Goal: Task Accomplishment & Management: Manage account settings

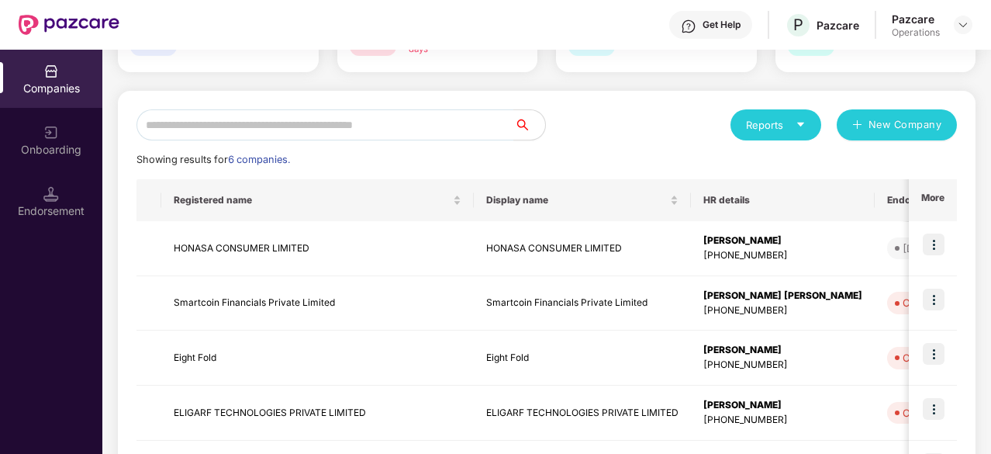
scroll to position [126, 0]
click at [938, 243] on img at bounding box center [934, 244] width 22 height 22
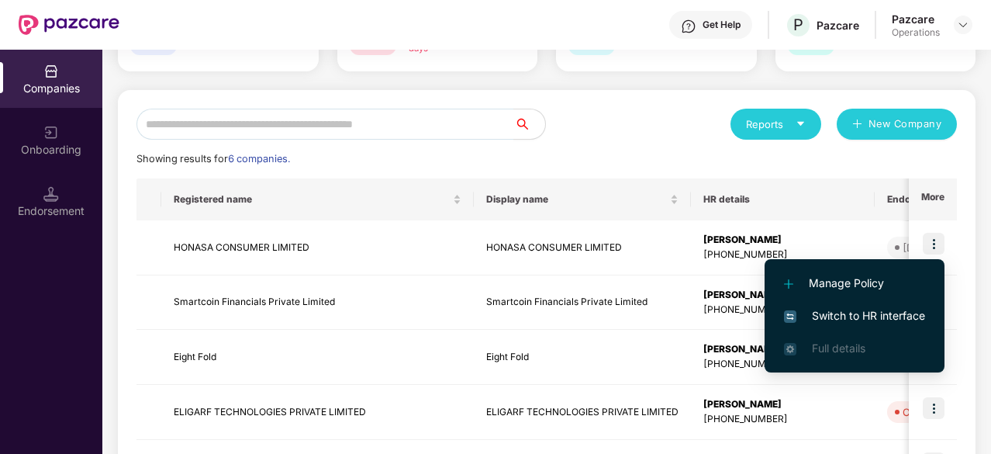
click at [841, 309] on span "Switch to HR interface" at bounding box center [854, 315] width 141 height 17
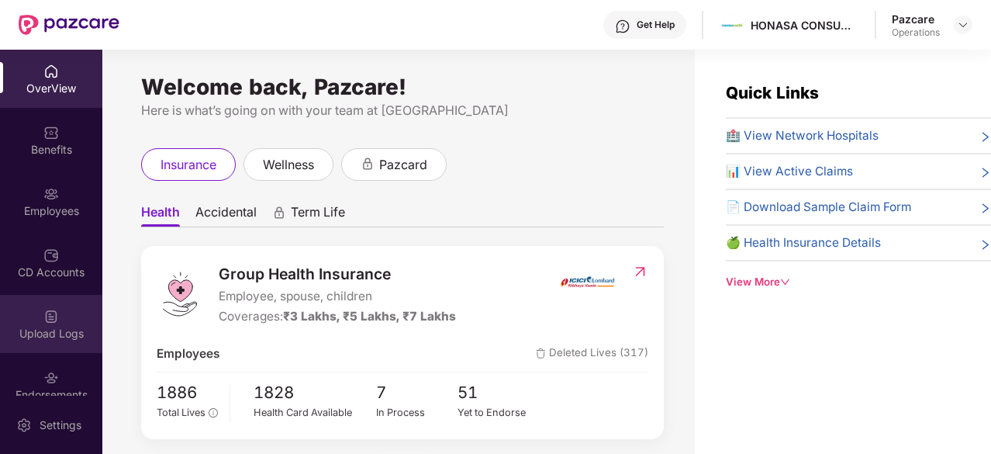
scroll to position [43, 0]
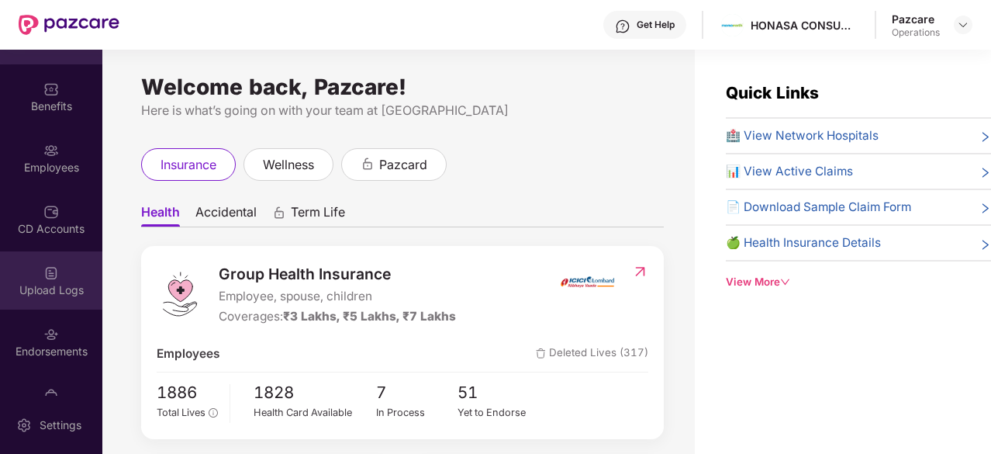
click at [50, 347] on div "Endorsements" at bounding box center [51, 352] width 102 height 16
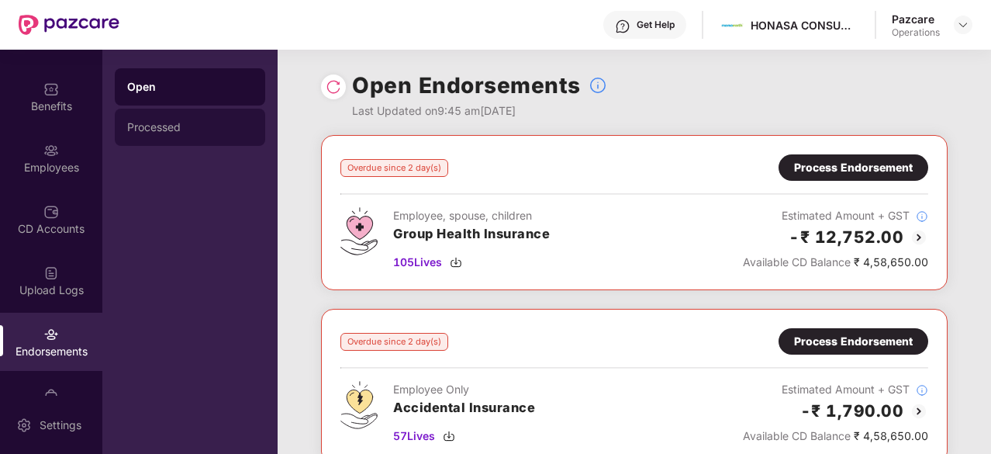
click at [164, 125] on div "Processed" at bounding box center [190, 127] width 126 height 12
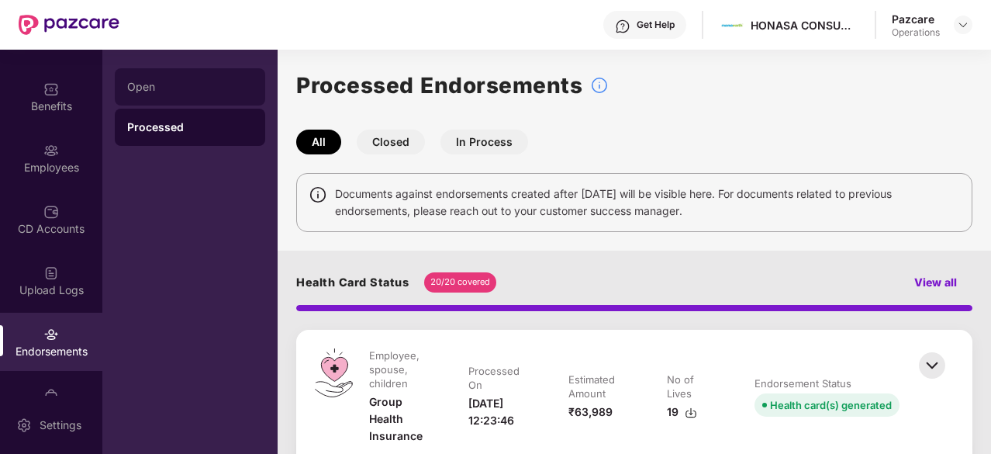
click at [172, 81] on div "Open" at bounding box center [190, 87] width 126 height 12
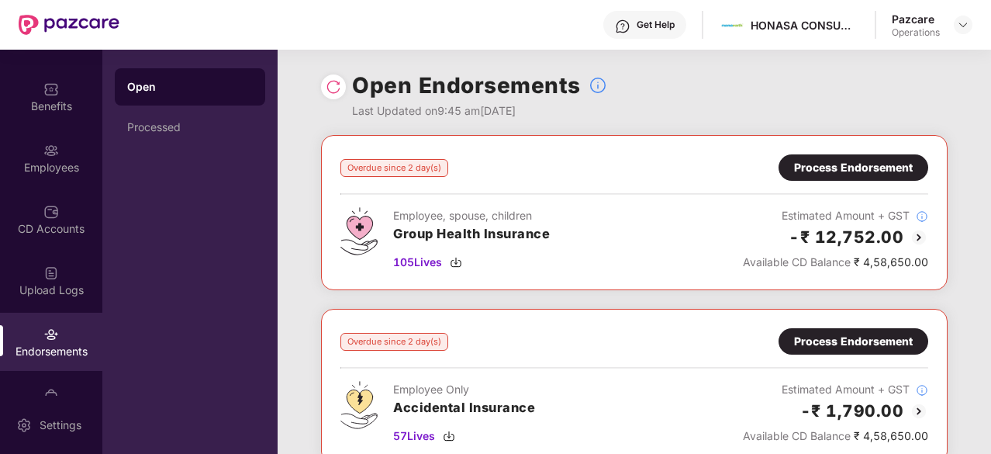
click at [867, 169] on div "Process Endorsement" at bounding box center [853, 167] width 119 height 17
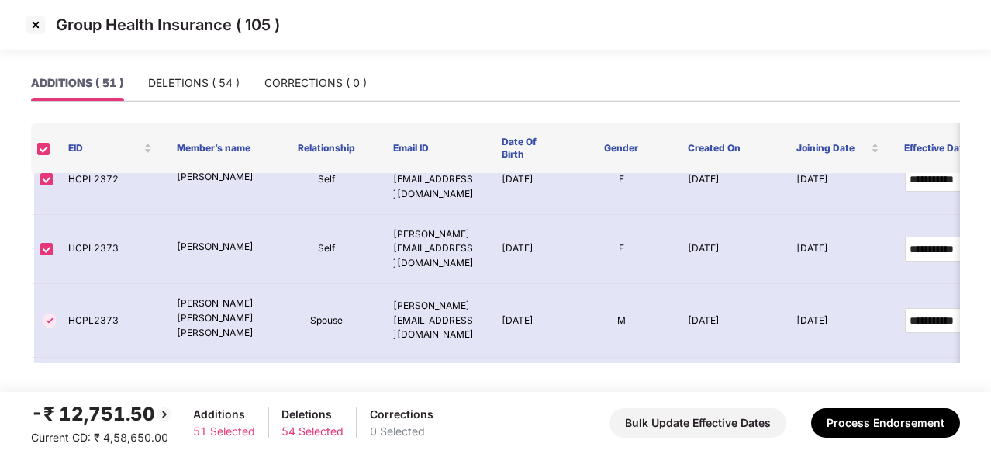
scroll to position [2053, 0]
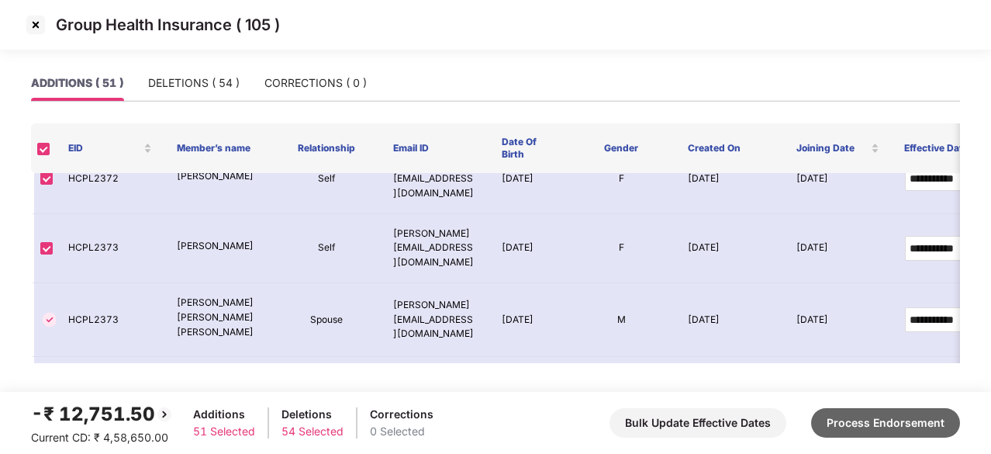
click at [848, 423] on button "Process Endorsement" at bounding box center [885, 422] width 149 height 29
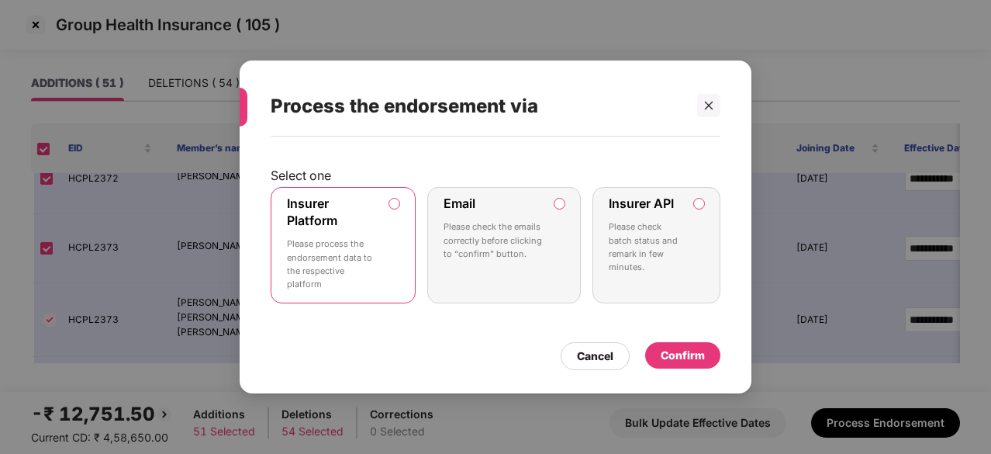
click at [678, 354] on div "Confirm" at bounding box center [683, 355] width 44 height 17
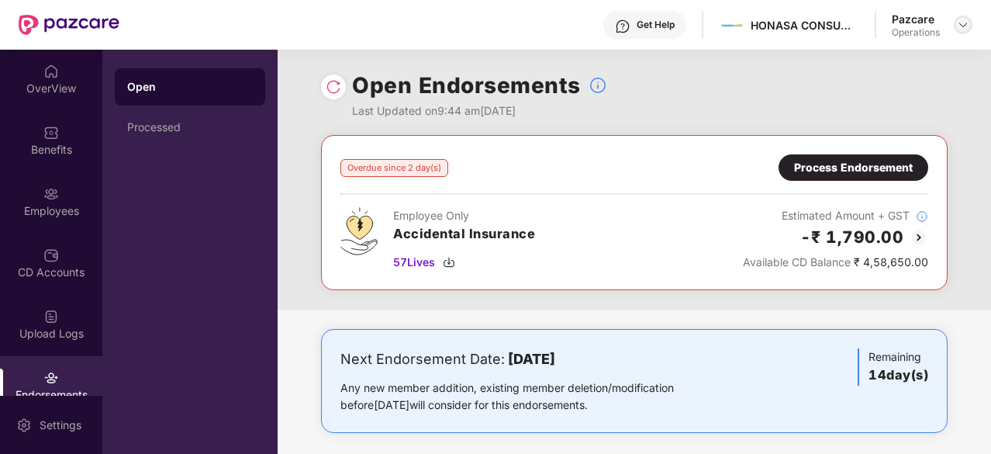
click at [961, 28] on img at bounding box center [963, 25] width 12 height 12
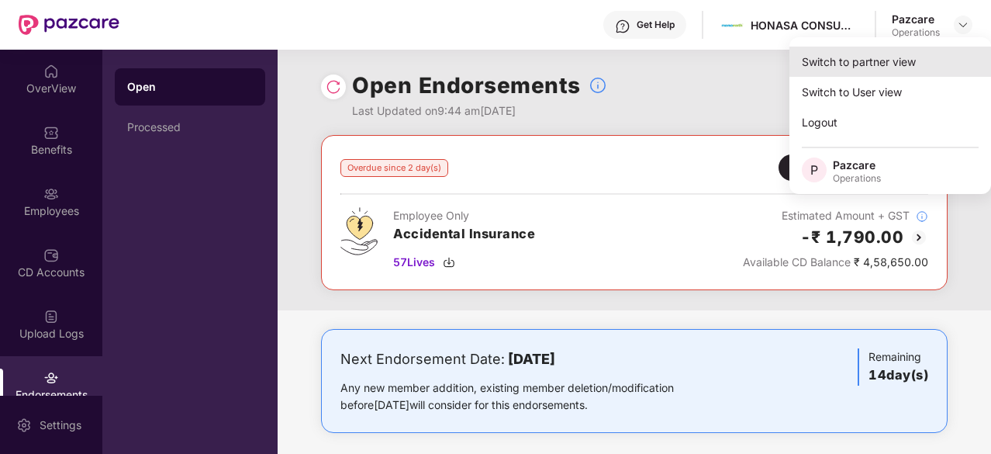
click at [872, 71] on div "Switch to partner view" at bounding box center [890, 62] width 202 height 30
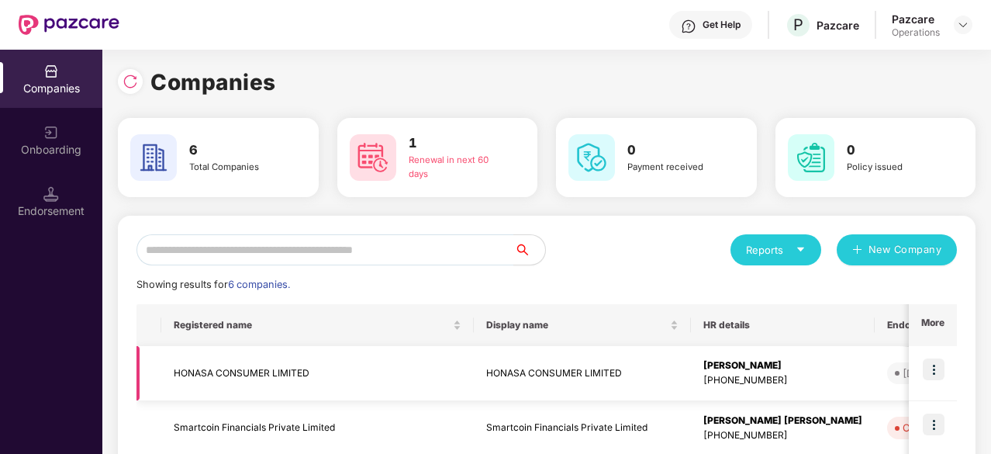
click at [200, 368] on td "HONASA CONSUMER LIMITED" at bounding box center [317, 373] width 312 height 55
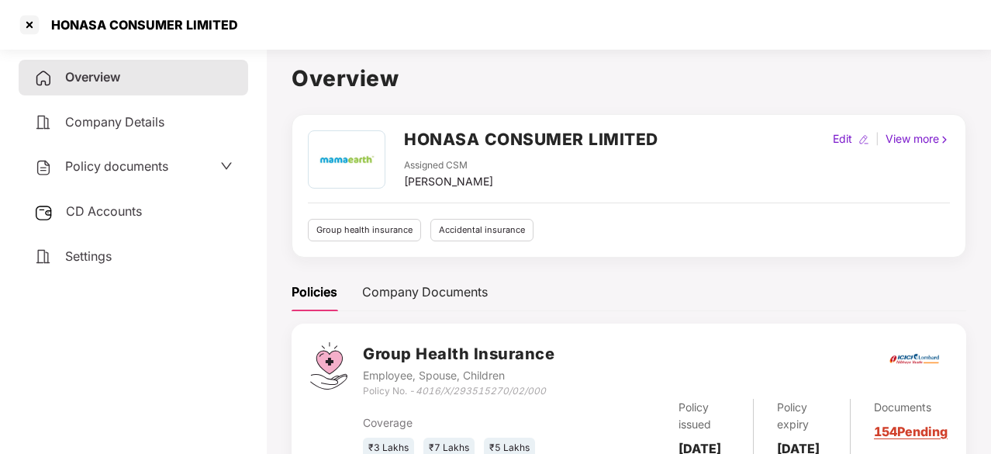
click at [130, 166] on span "Policy documents" at bounding box center [116, 166] width 103 height 16
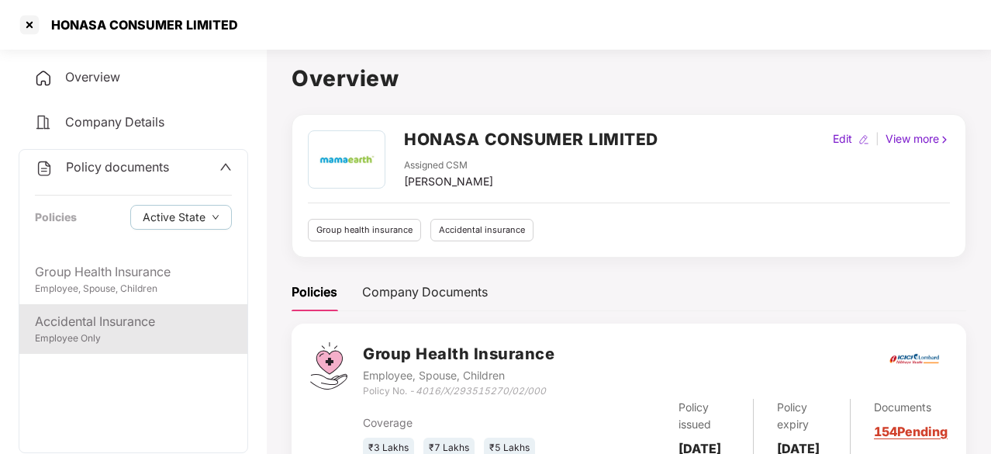
click at [102, 337] on div "Employee Only" at bounding box center [133, 338] width 197 height 15
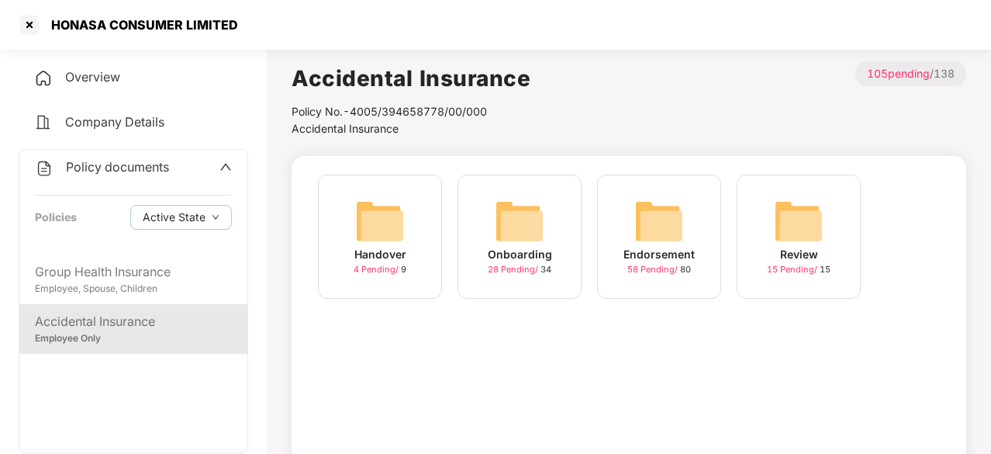
click at [681, 240] on img at bounding box center [659, 221] width 50 height 50
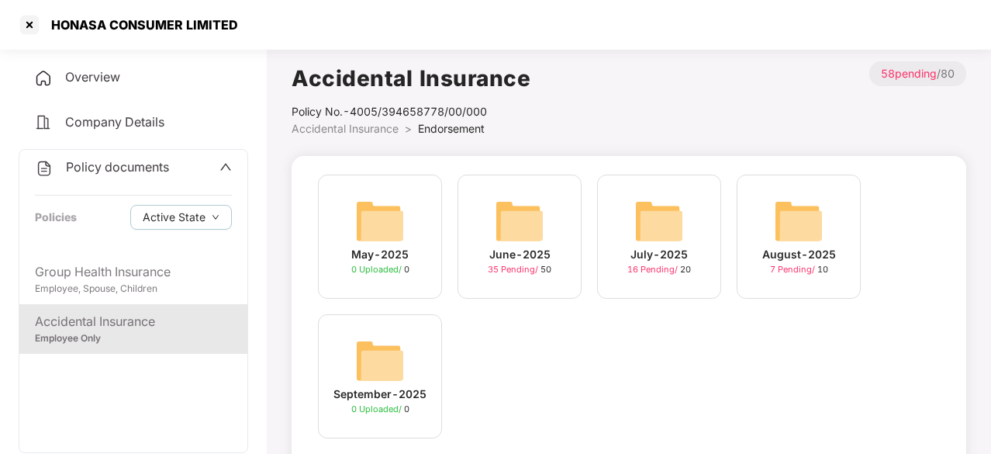
click at [782, 277] on div "August-2025 7 Pending / 10" at bounding box center [799, 236] width 124 height 124
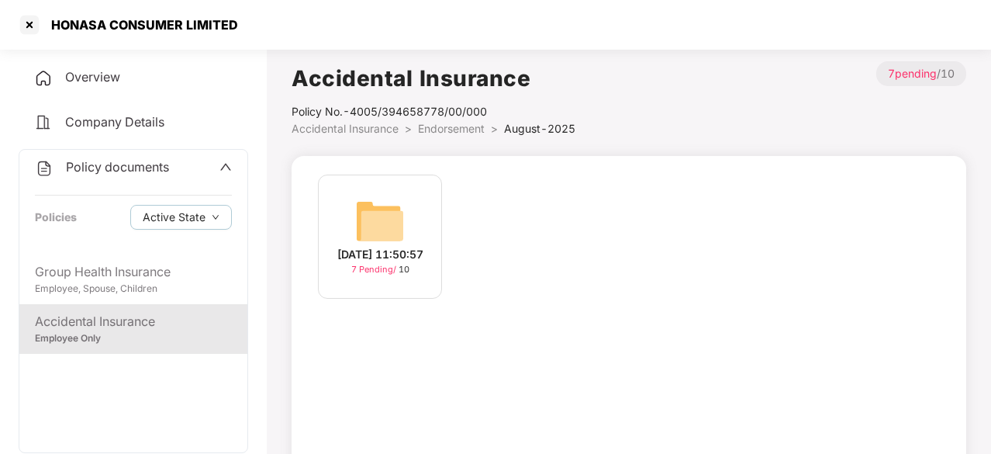
click at [361, 247] on div "[DATE] 11:50:57" at bounding box center [380, 254] width 86 height 17
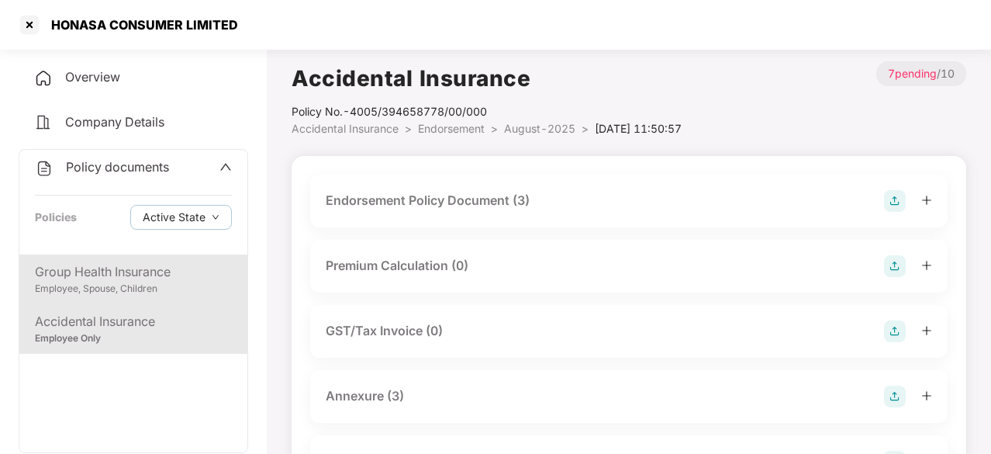
click at [110, 290] on div "Employee, Spouse, Children" at bounding box center [133, 288] width 197 height 15
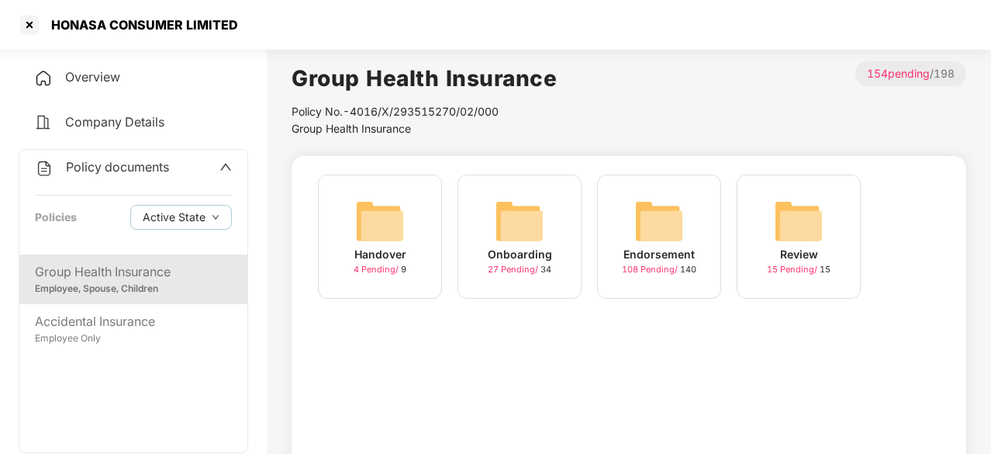
click at [223, 167] on icon "up" at bounding box center [225, 167] width 12 height 12
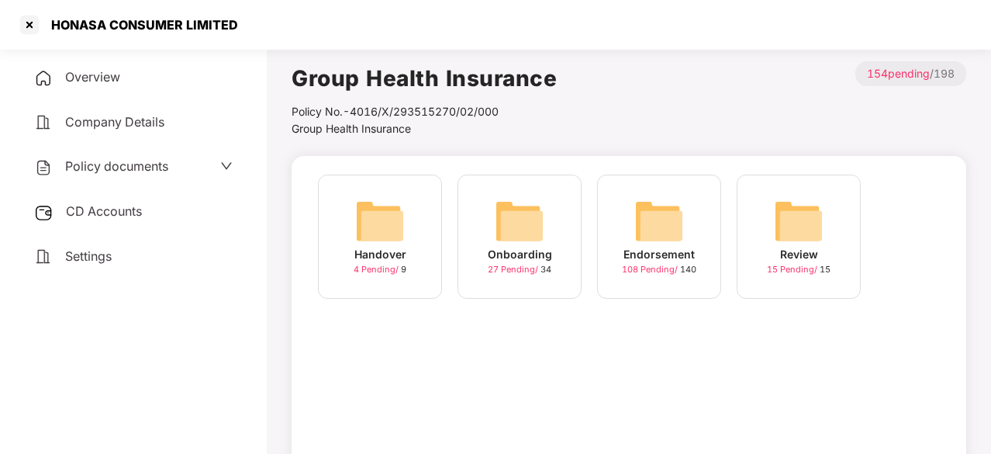
click at [106, 216] on span "CD Accounts" at bounding box center [104, 211] width 76 height 16
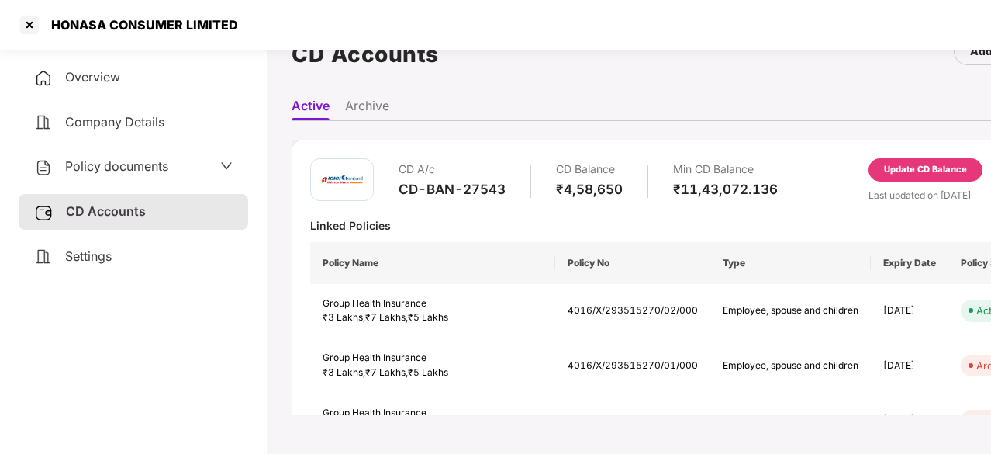
click at [942, 167] on div "Update CD Balance" at bounding box center [925, 170] width 83 height 14
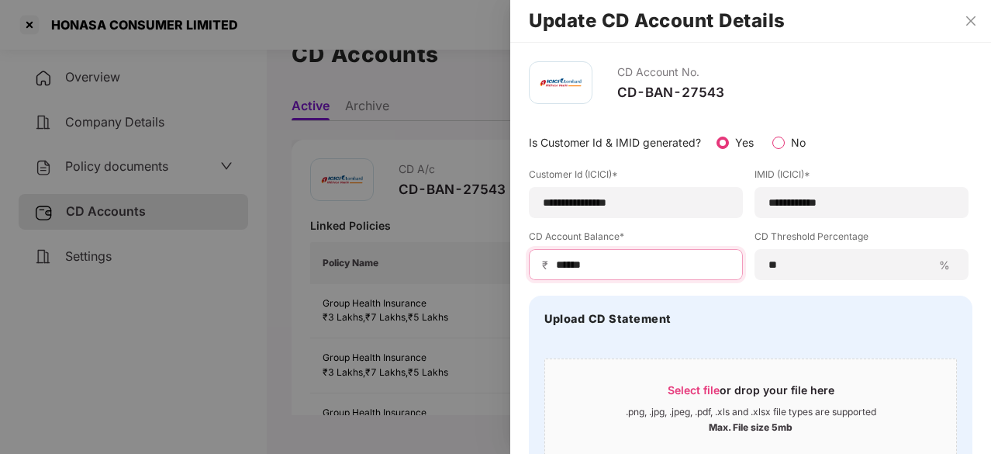
click at [607, 269] on input "******" at bounding box center [641, 265] width 175 height 16
type input "*"
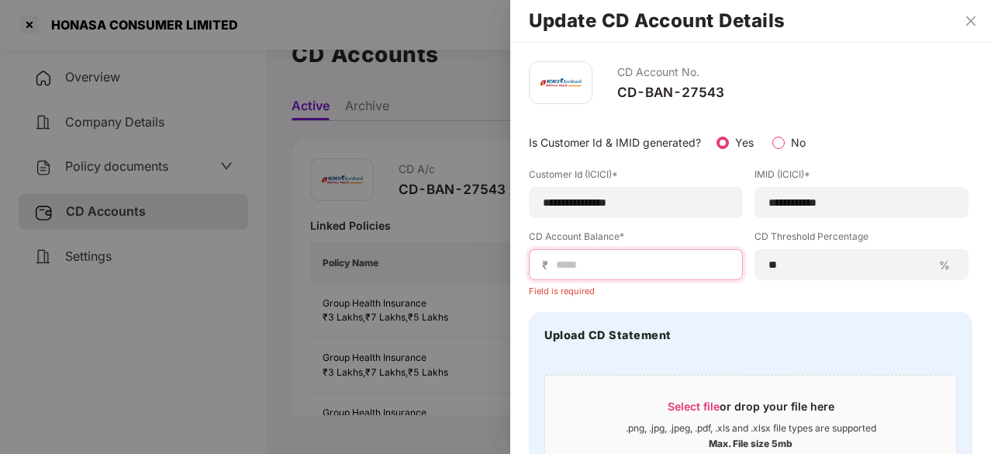
paste input "******"
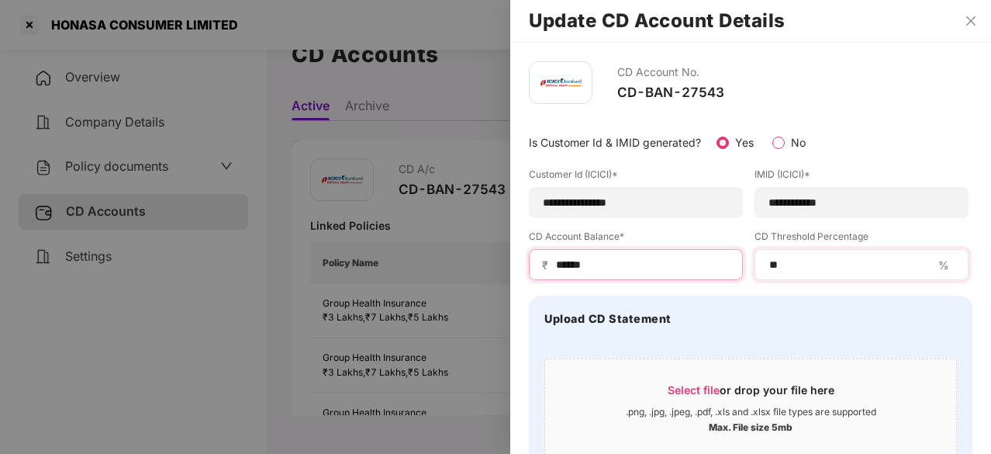
scroll to position [111, 0]
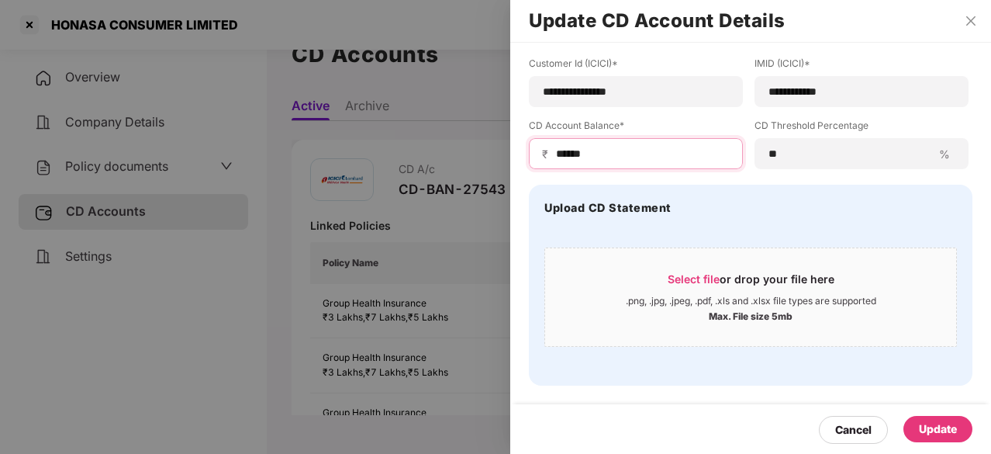
type input "******"
click at [946, 433] on div "Update" at bounding box center [938, 428] width 38 height 17
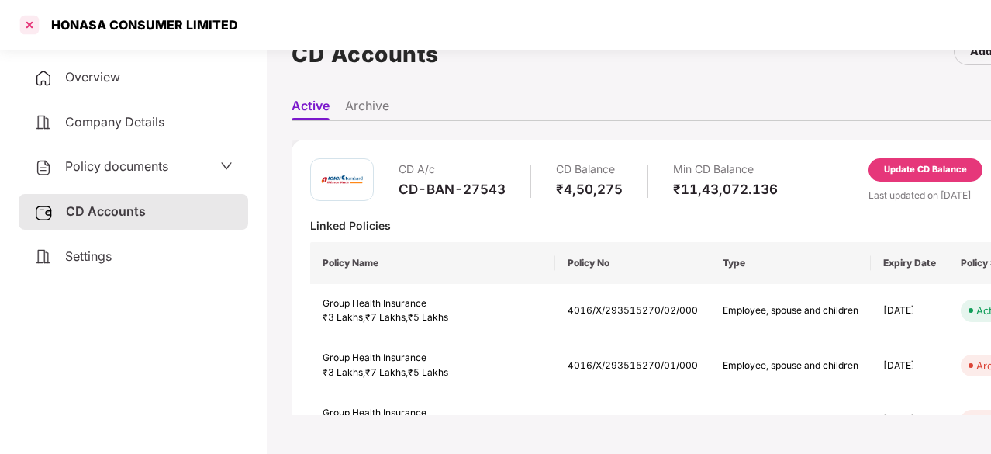
click at [25, 26] on div at bounding box center [29, 24] width 25 height 25
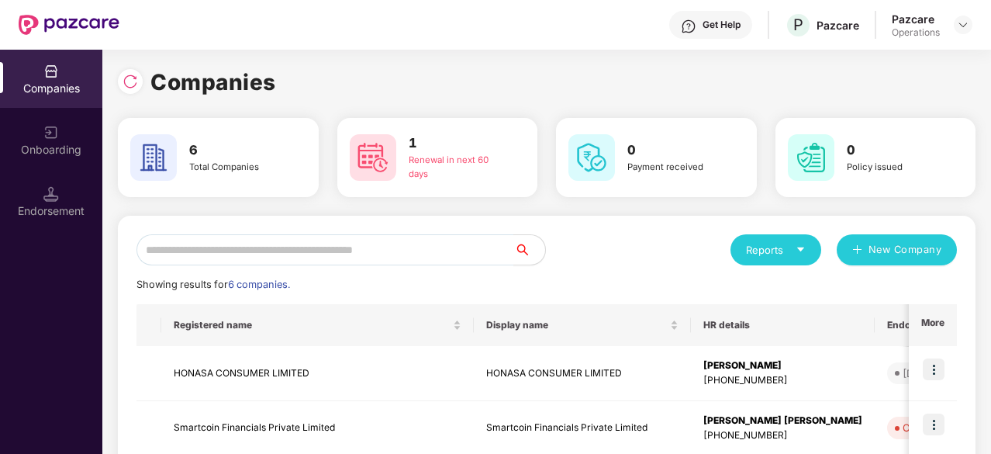
scroll to position [0, 0]
click at [230, 257] on input "text" at bounding box center [325, 249] width 378 height 31
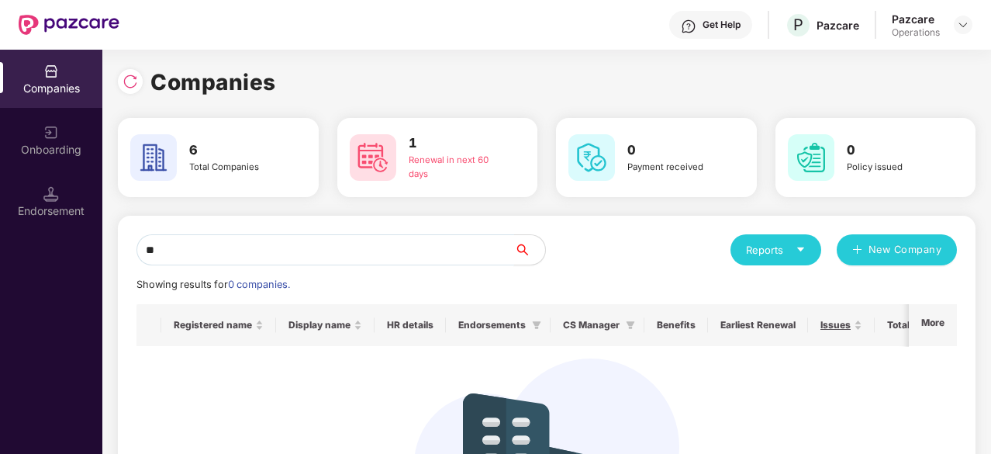
type input "*"
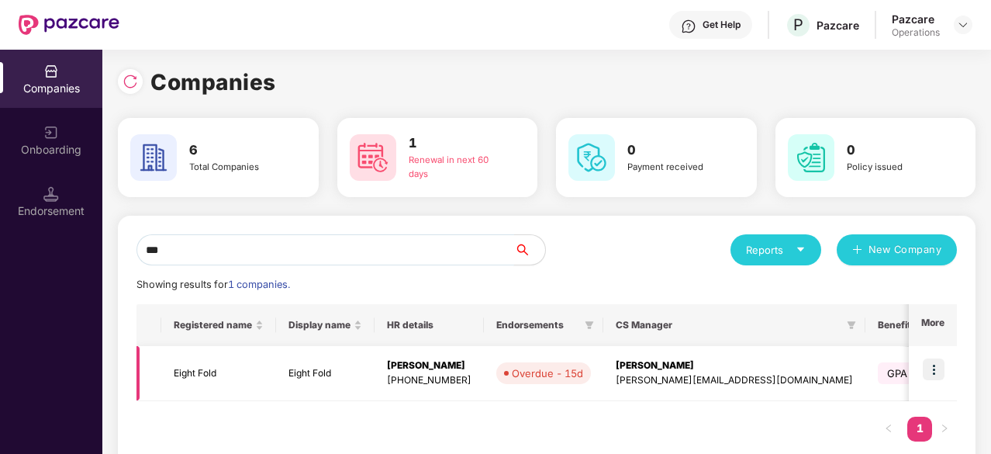
type input "***"
click at [938, 369] on img at bounding box center [934, 369] width 22 height 22
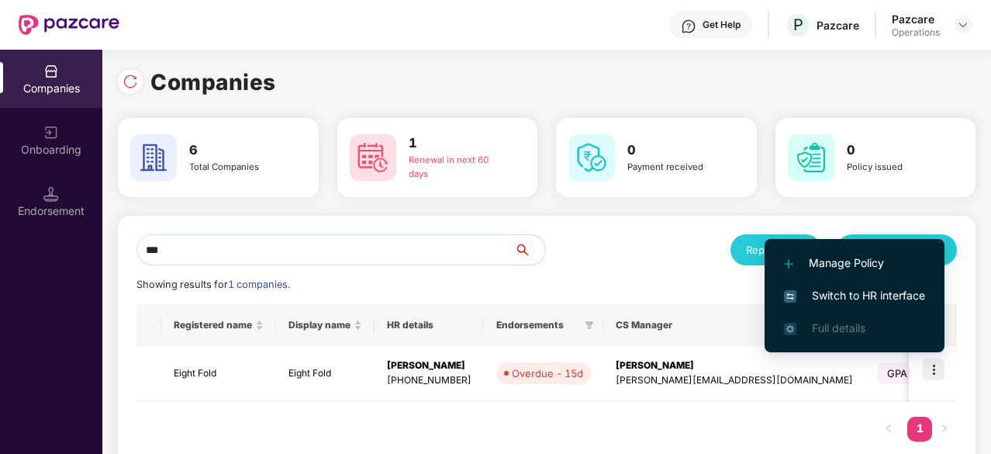
click at [824, 292] on span "Switch to HR interface" at bounding box center [854, 295] width 141 height 17
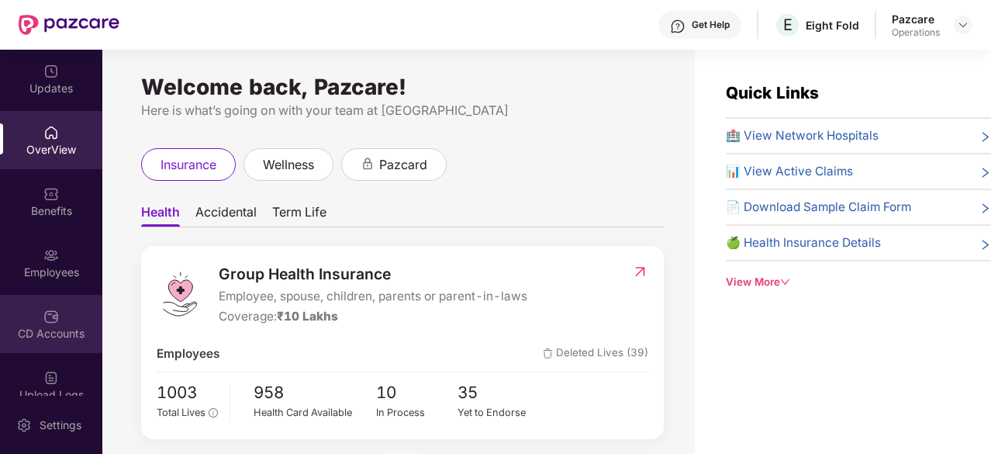
click at [37, 327] on div "CD Accounts" at bounding box center [51, 334] width 102 height 16
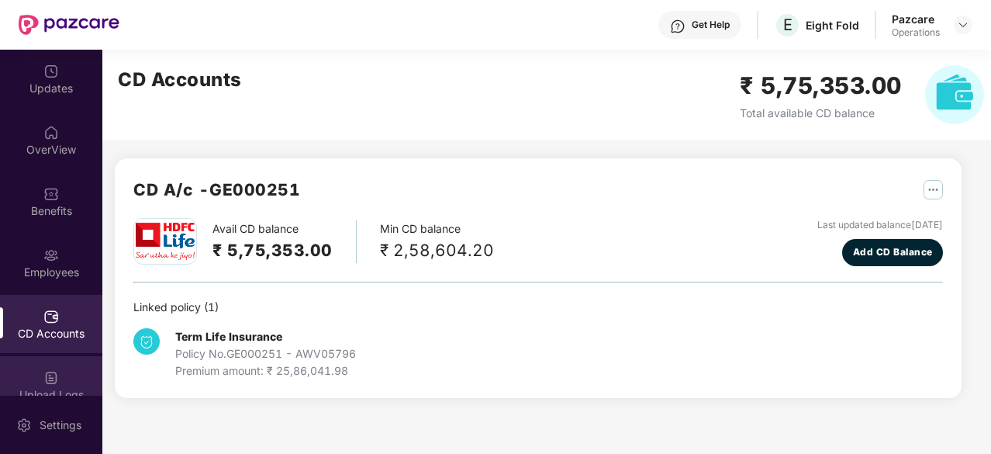
click at [36, 356] on div "Upload Logs" at bounding box center [51, 385] width 102 height 58
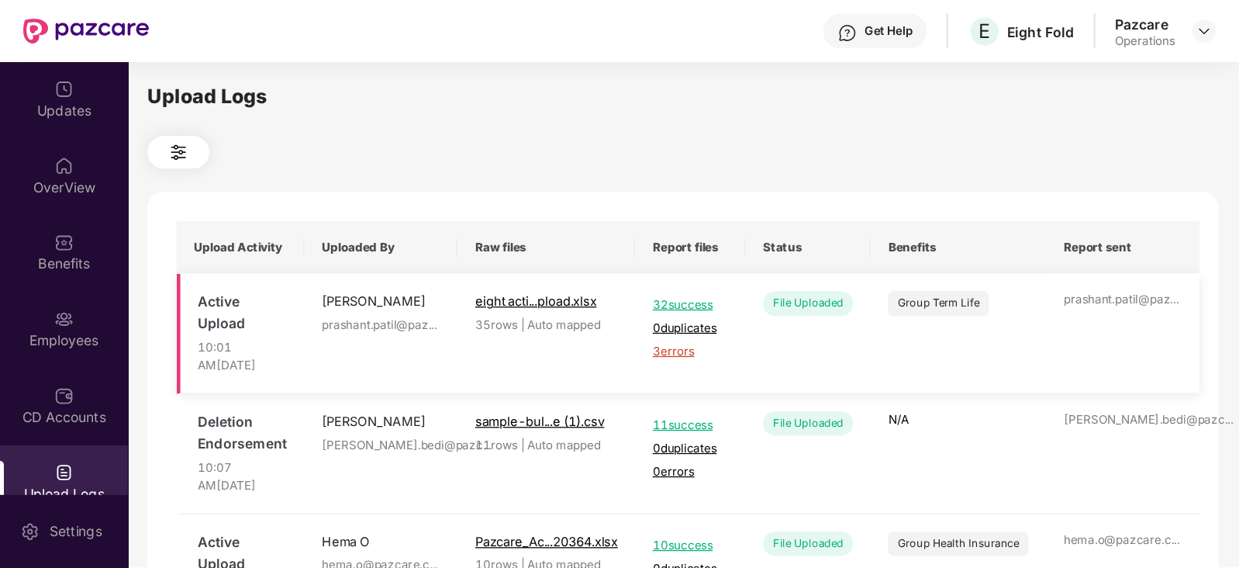
scroll to position [143, 0]
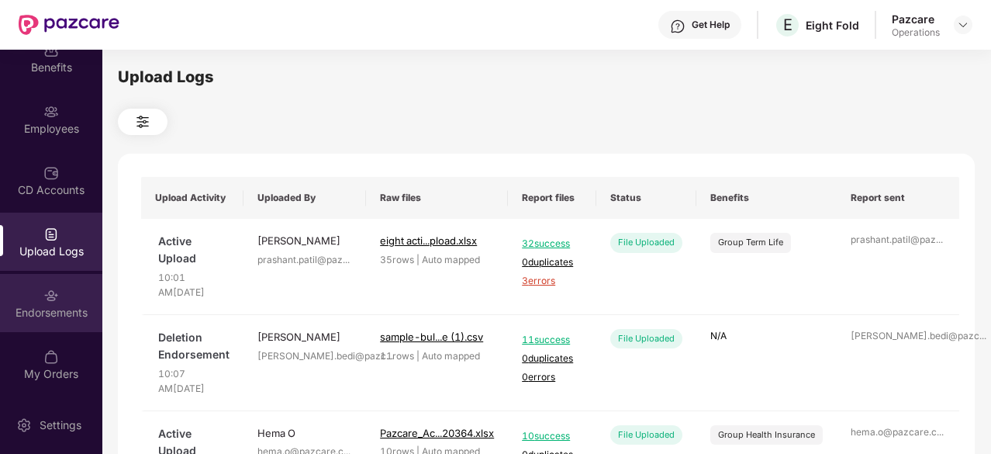
drag, startPoint x: 502, startPoint y: 237, endPoint x: 45, endPoint y: 317, distance: 463.6
click at [45, 317] on div "Endorsements" at bounding box center [51, 313] width 102 height 16
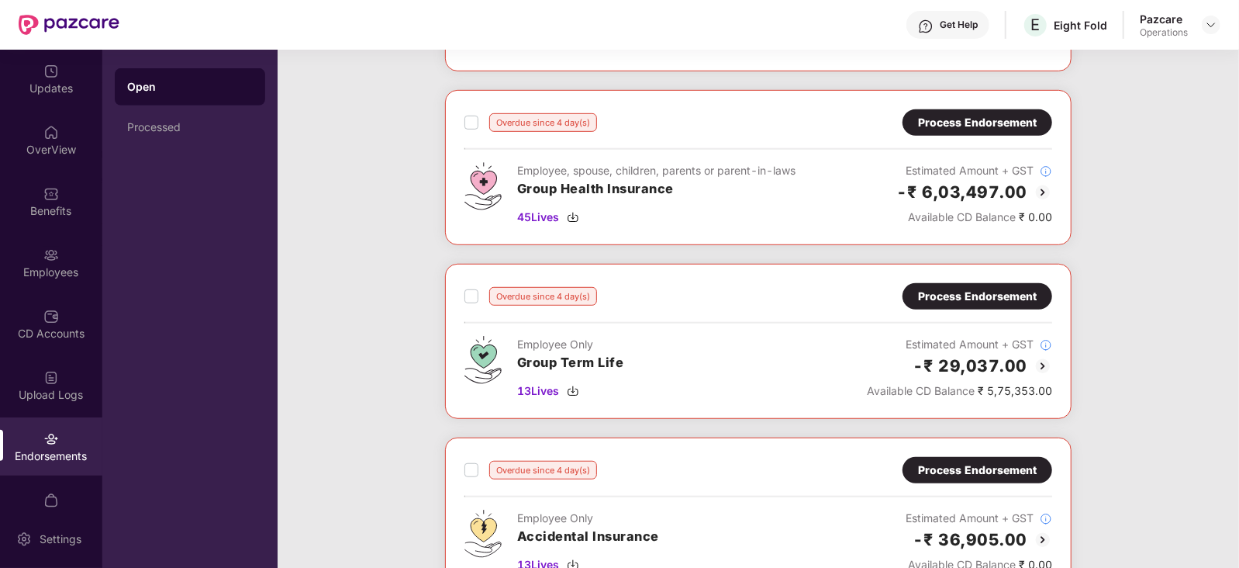
scroll to position [568, 0]
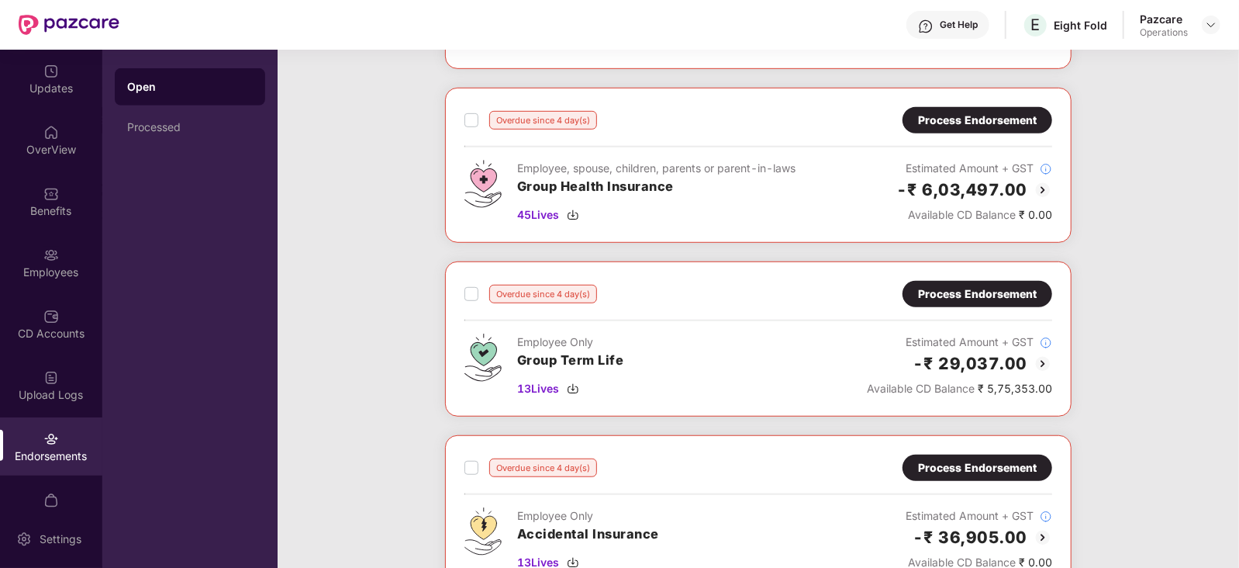
click at [990, 358] on img at bounding box center [1043, 363] width 19 height 19
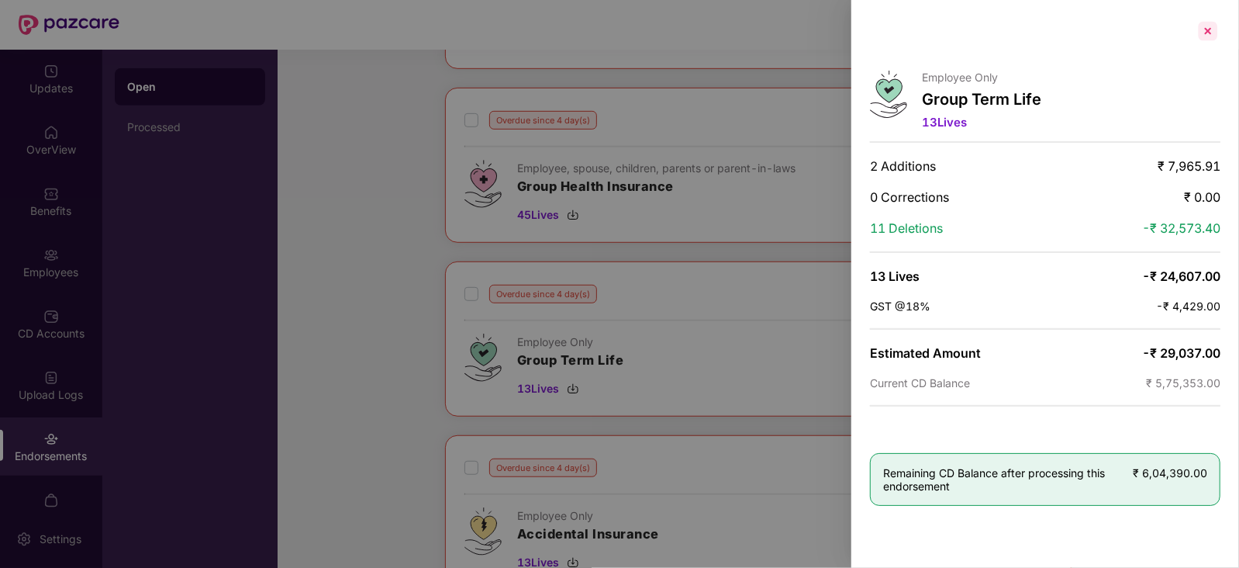
click at [990, 31] on div at bounding box center [1208, 31] width 25 height 25
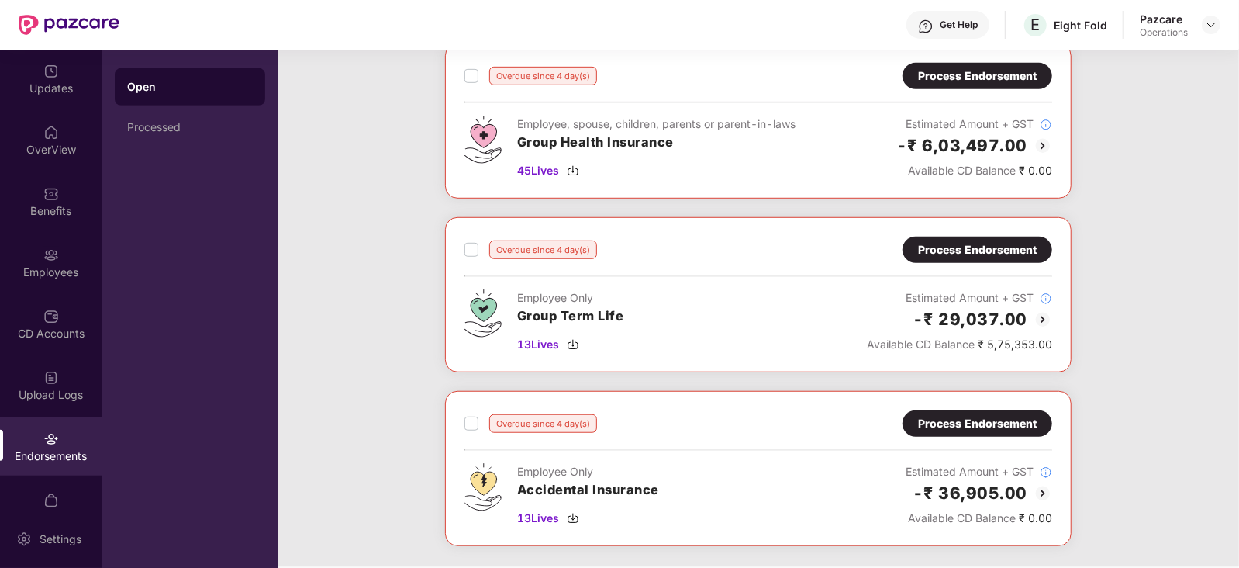
scroll to position [604, 0]
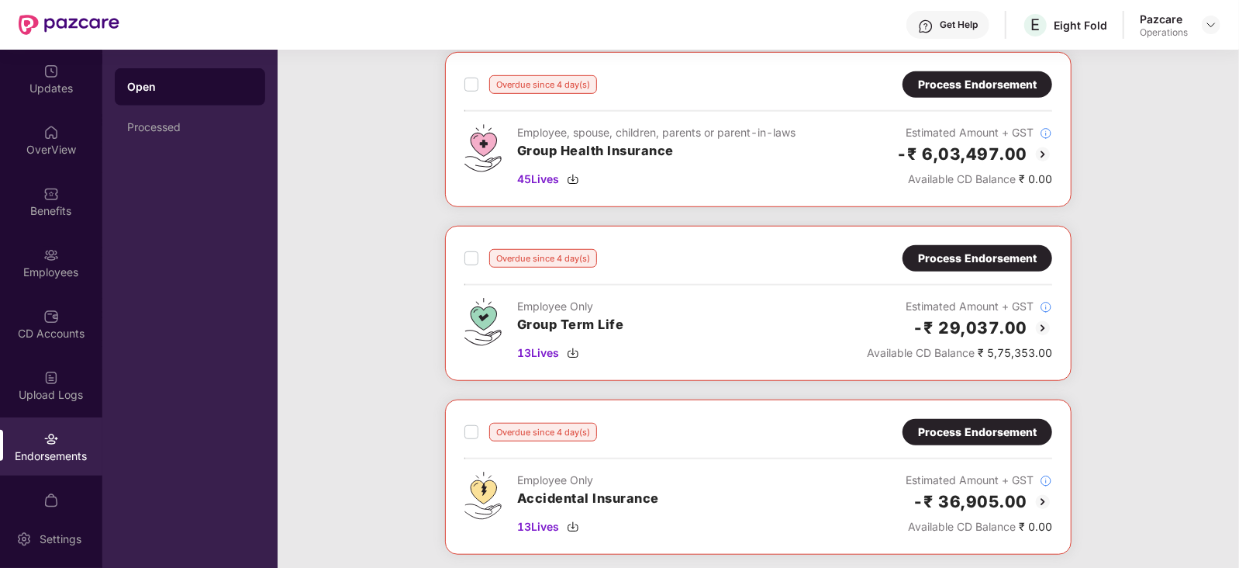
click at [990, 329] on img at bounding box center [1043, 328] width 19 height 19
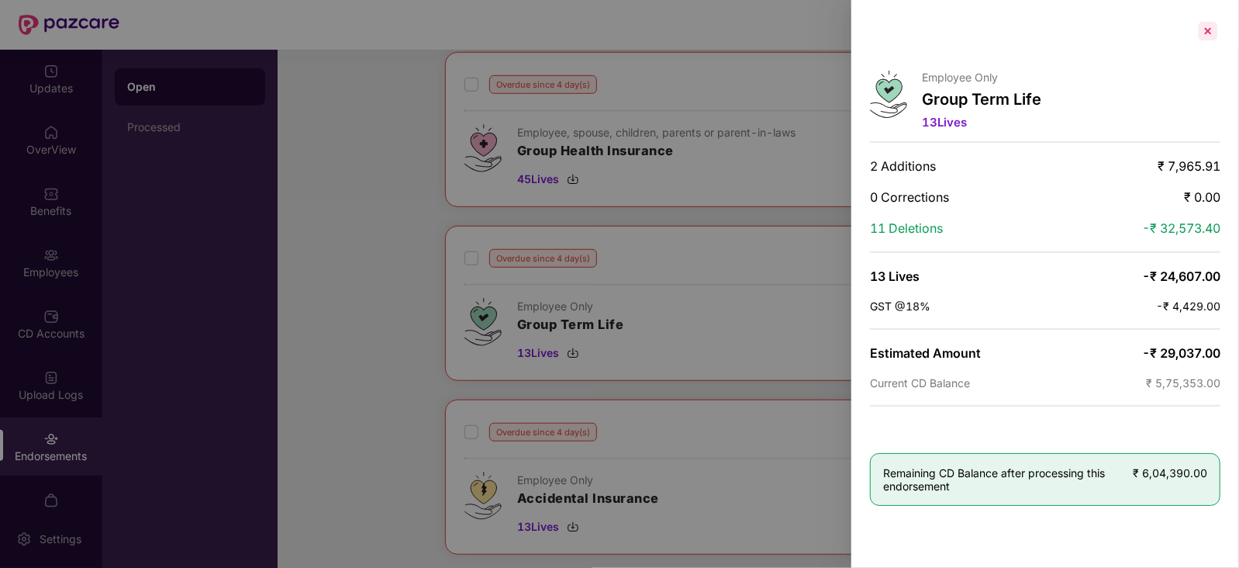
click at [990, 26] on div at bounding box center [1208, 31] width 25 height 25
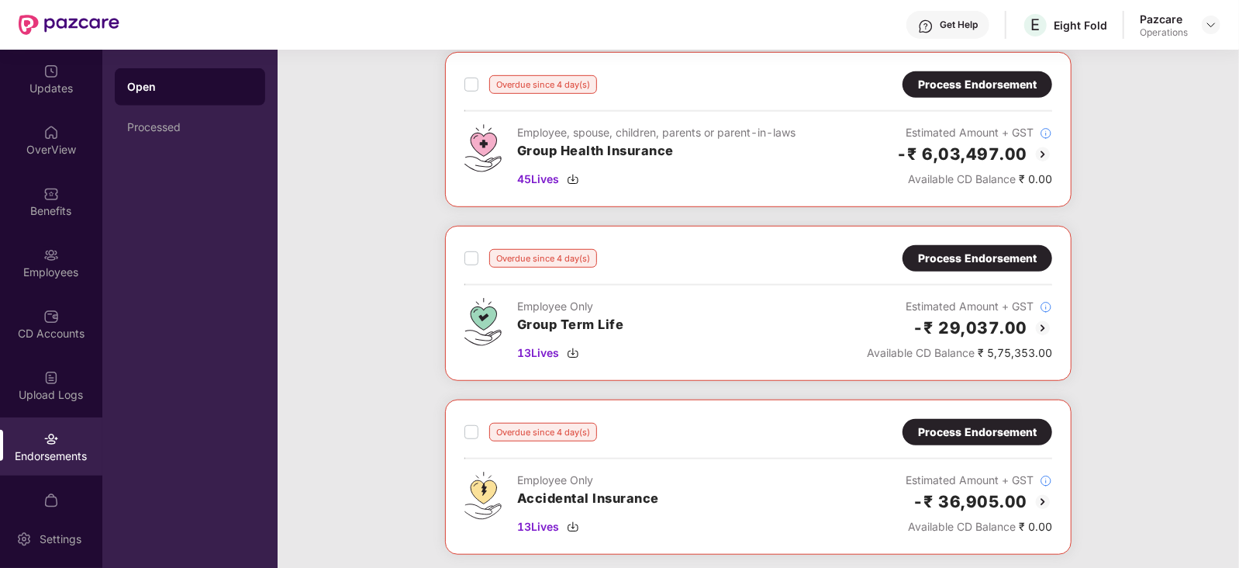
click at [982, 254] on div "Process Endorsement" at bounding box center [977, 258] width 119 height 17
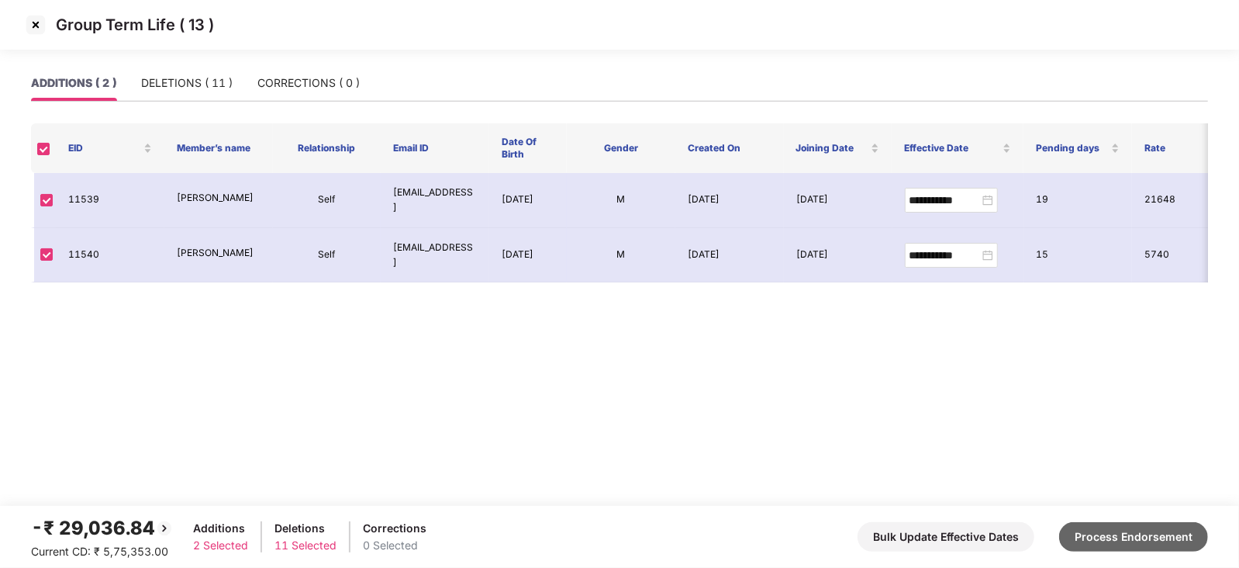
click at [990, 453] on button "Process Endorsement" at bounding box center [1133, 536] width 149 height 29
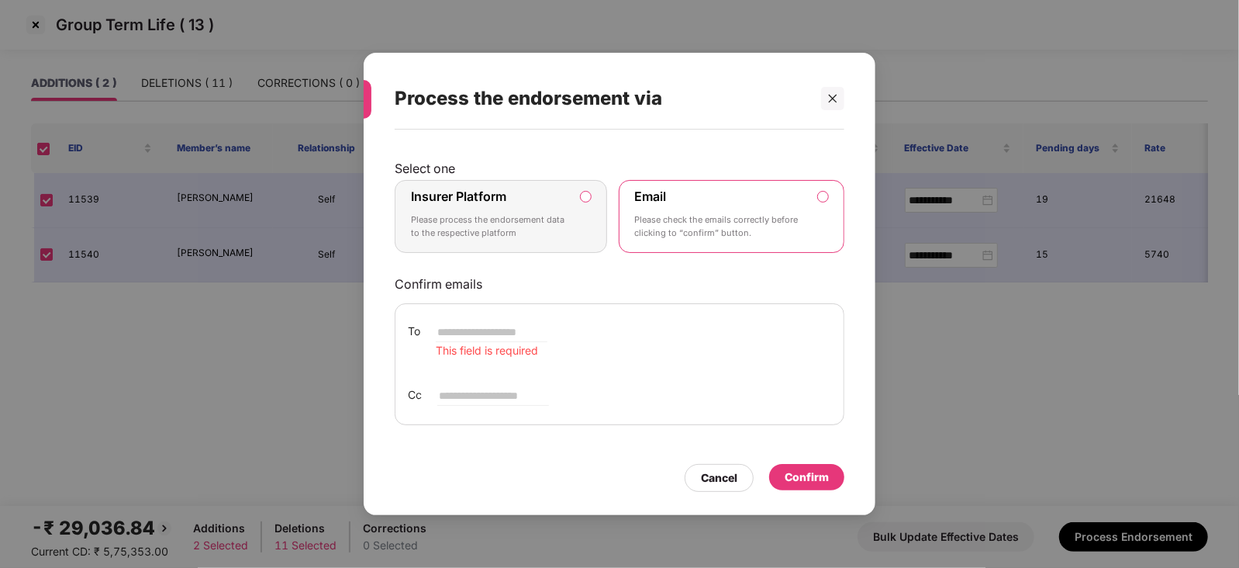
click at [499, 223] on p "Please process the endorsement data to the respective platform" at bounding box center [490, 226] width 158 height 27
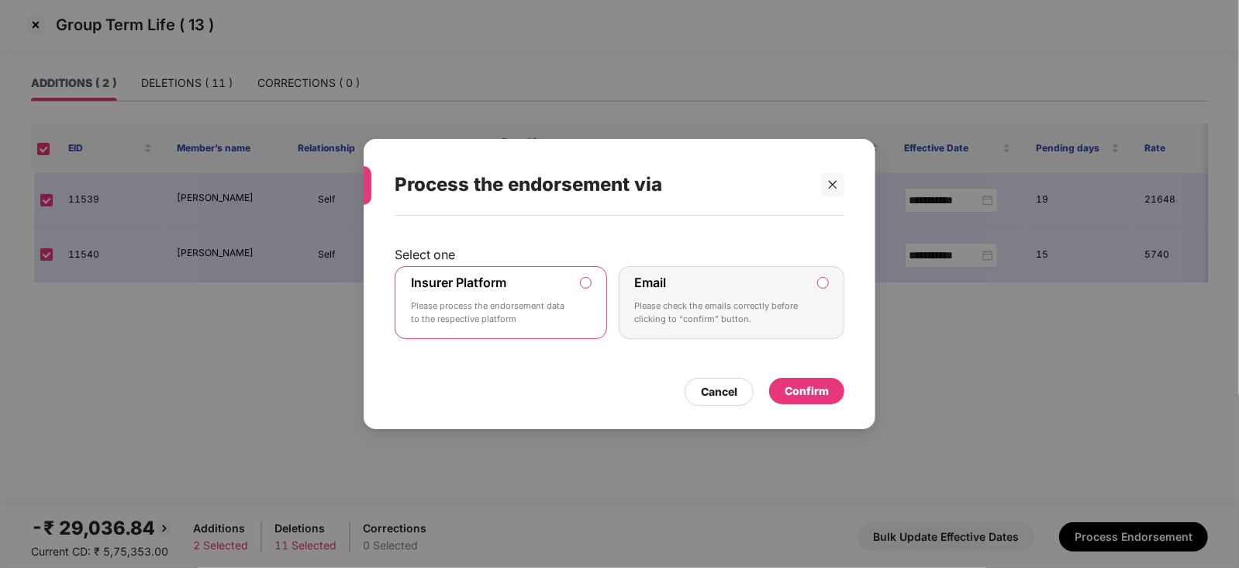
click at [819, 392] on div "Confirm" at bounding box center [807, 390] width 44 height 17
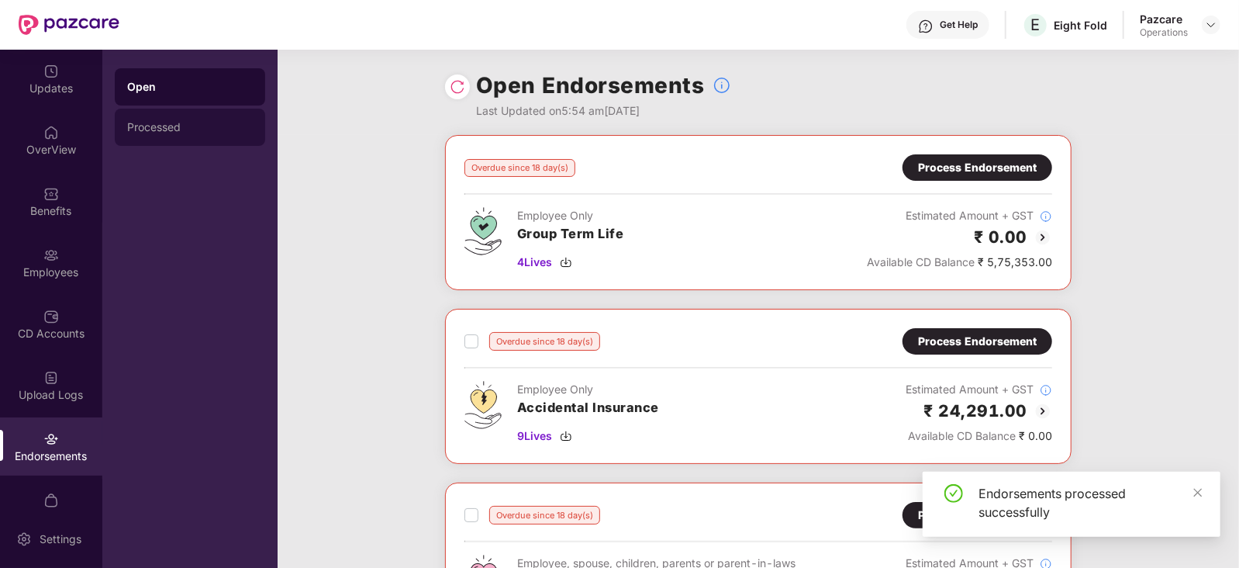
click at [178, 133] on div "Processed" at bounding box center [190, 127] width 150 height 37
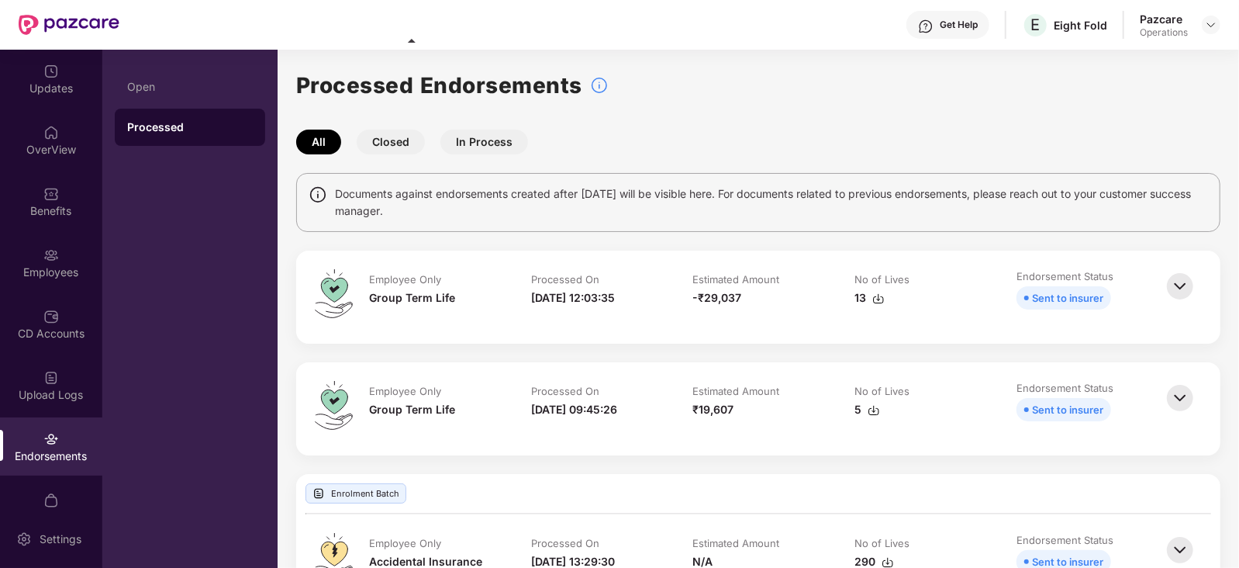
click at [990, 400] on img at bounding box center [1180, 398] width 34 height 34
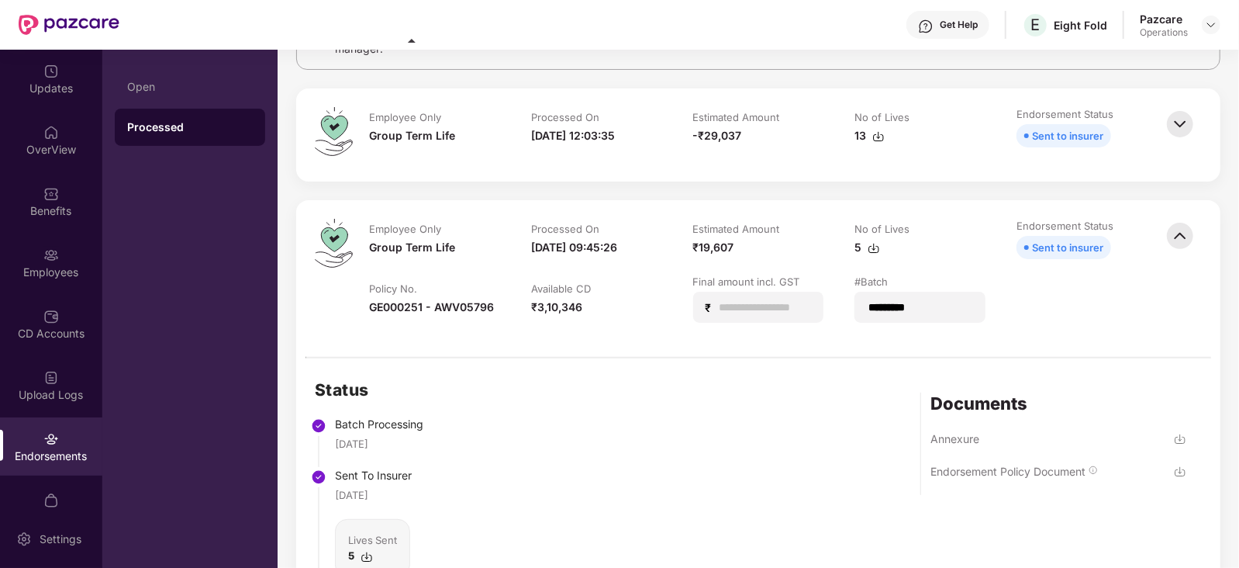
scroll to position [154, 0]
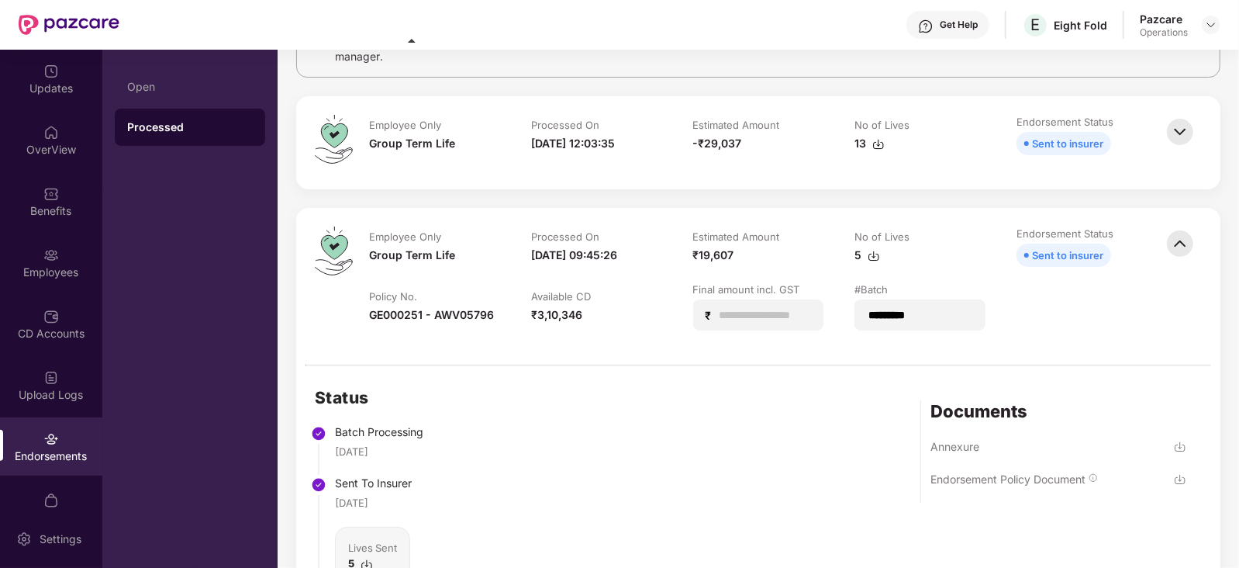
click at [990, 141] on img at bounding box center [1180, 132] width 34 height 34
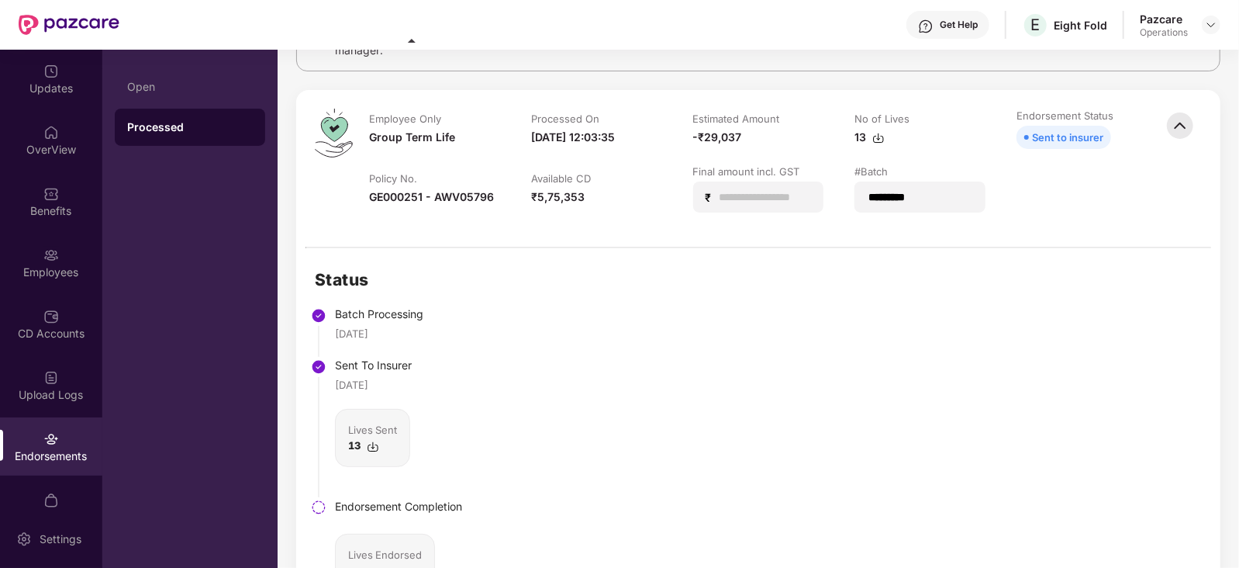
scroll to position [160, 0]
